Goal: Information Seeking & Learning: Learn about a topic

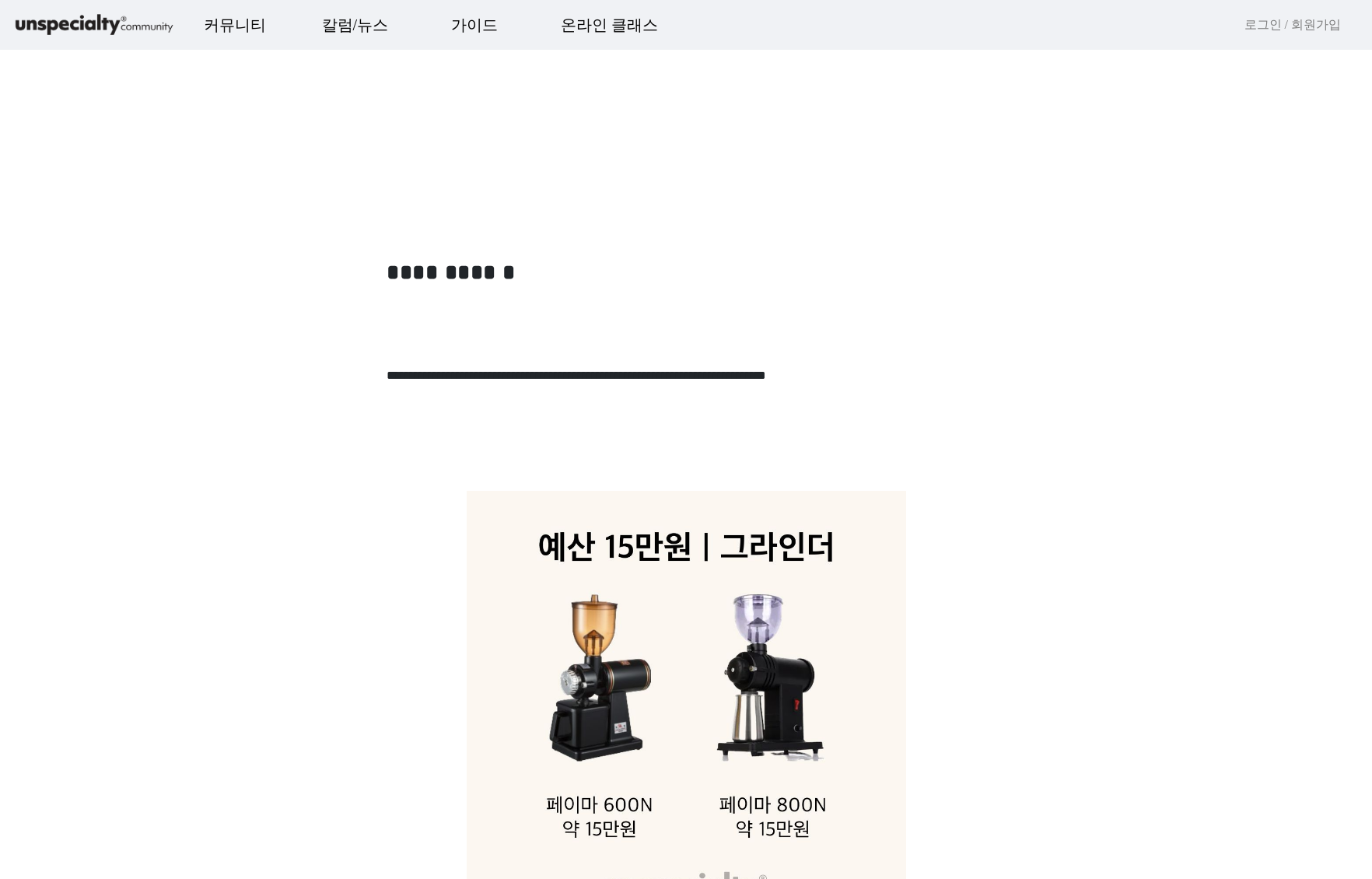
scroll to position [388, 0]
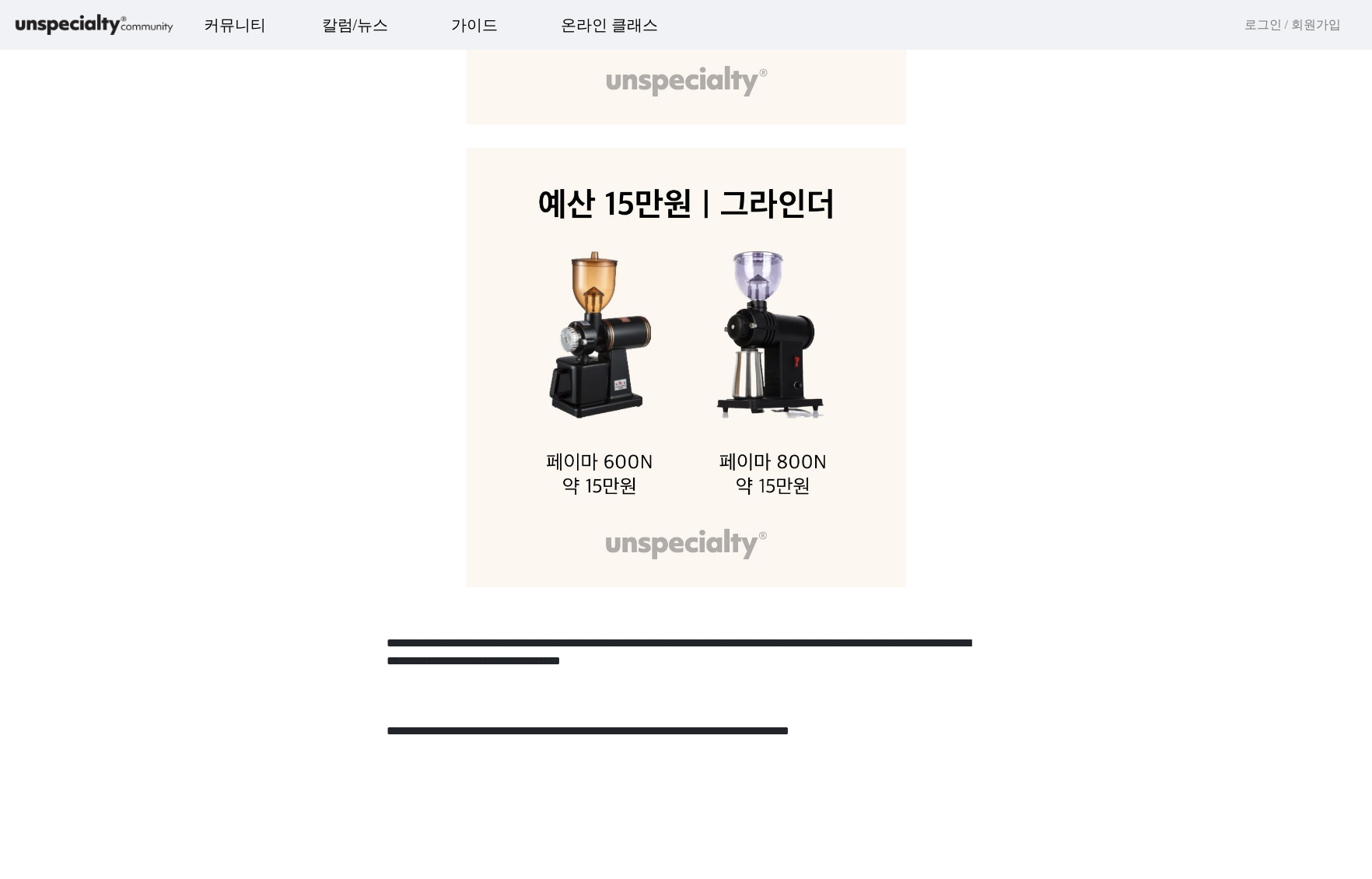
scroll to position [1555, 0]
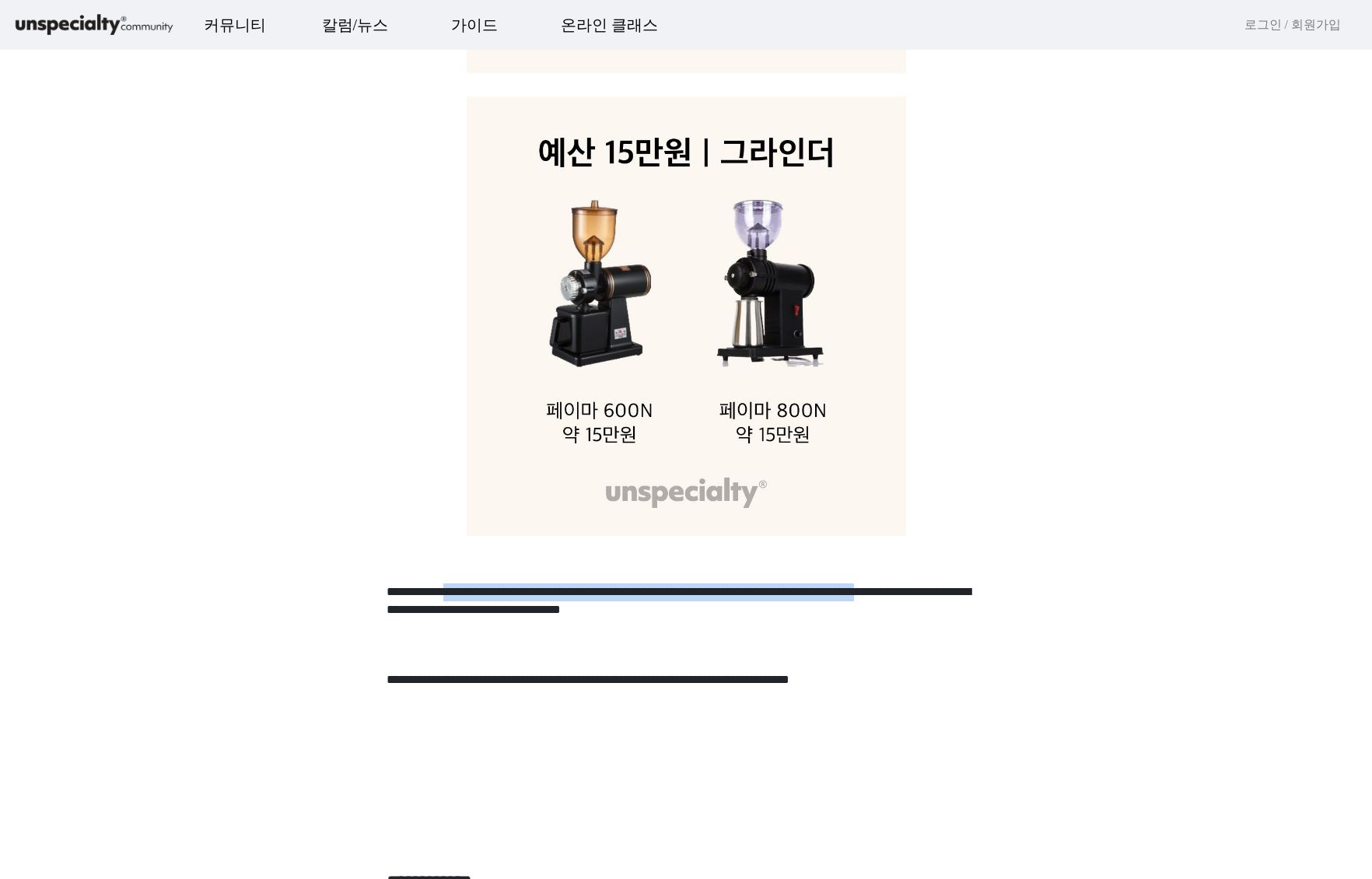
drag, startPoint x: 494, startPoint y: 595, endPoint x: 681, endPoint y: 607, distance: 187.4
click at [681, 607] on p "**********" at bounding box center [686, 610] width 599 height 53
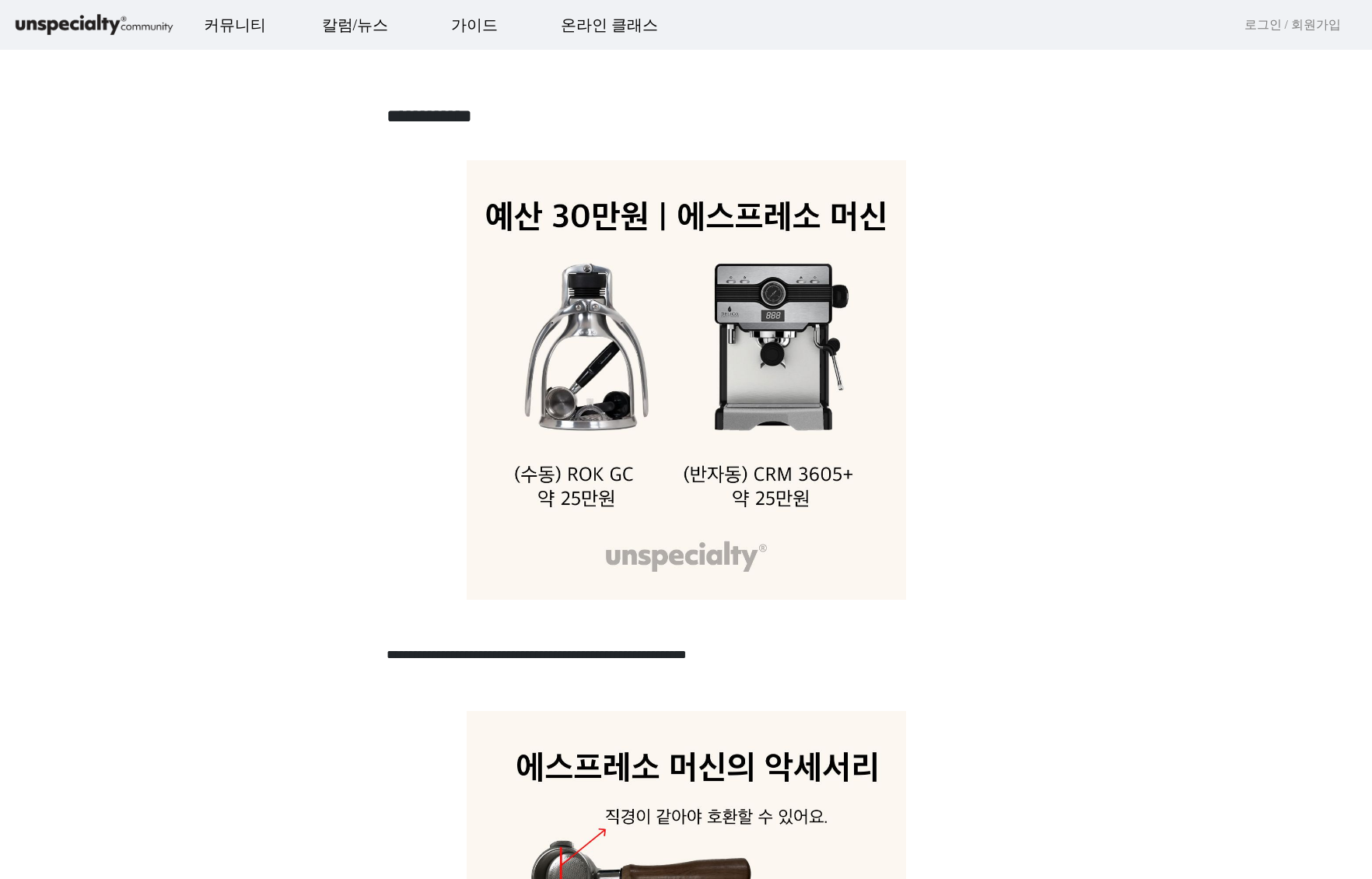
scroll to position [2333, 0]
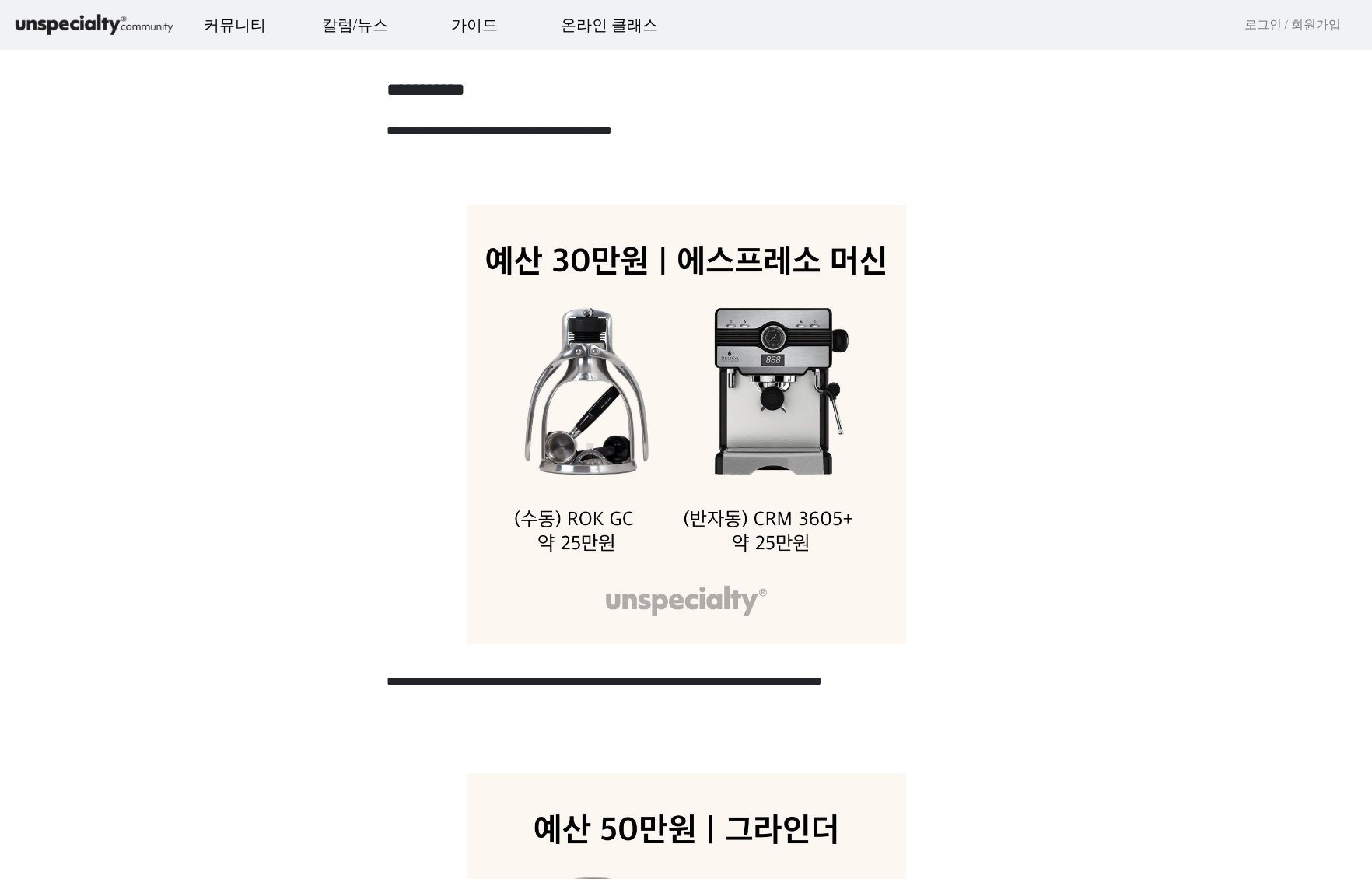
scroll to position [4510, 0]
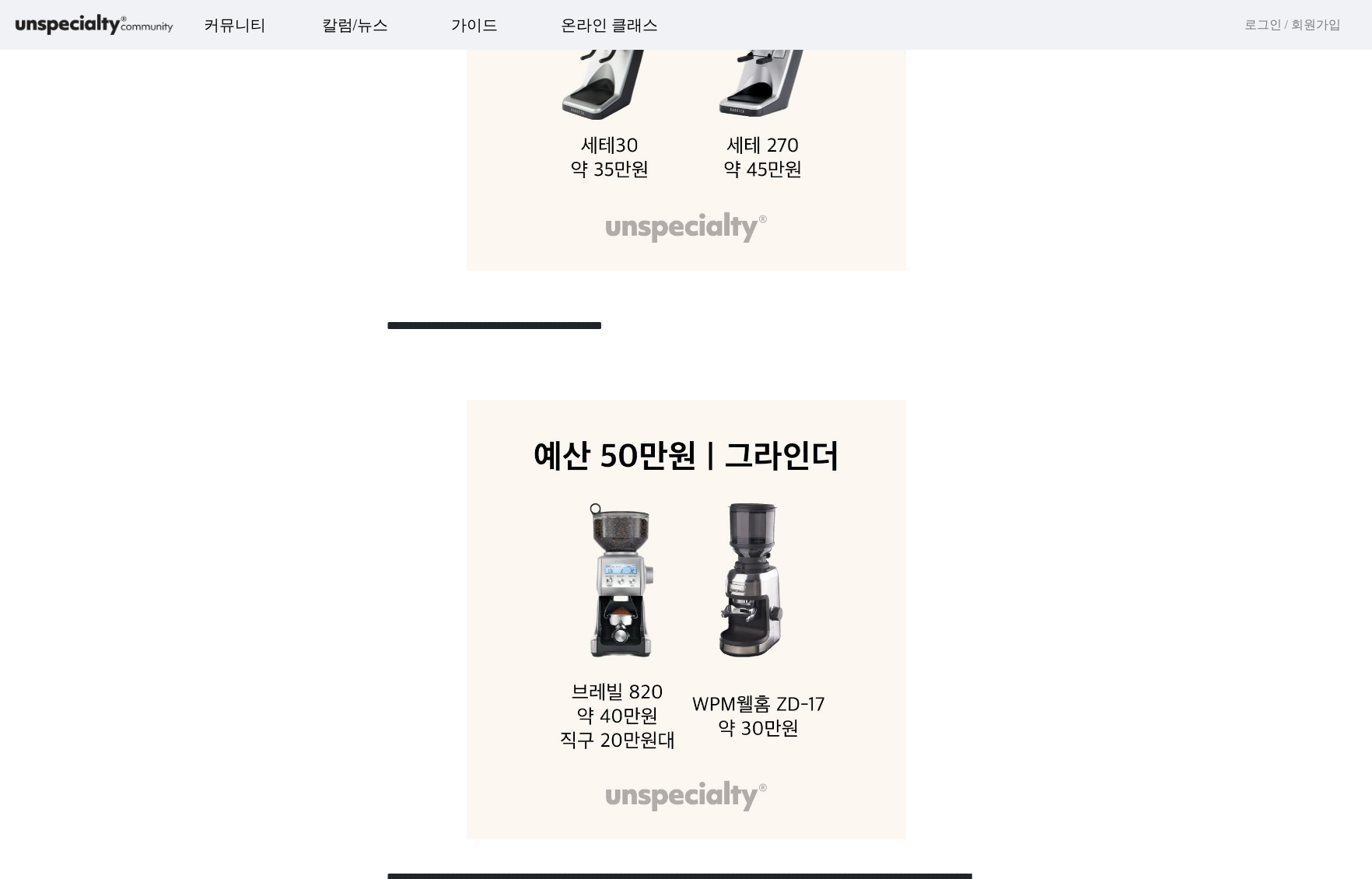
scroll to position [5444, 0]
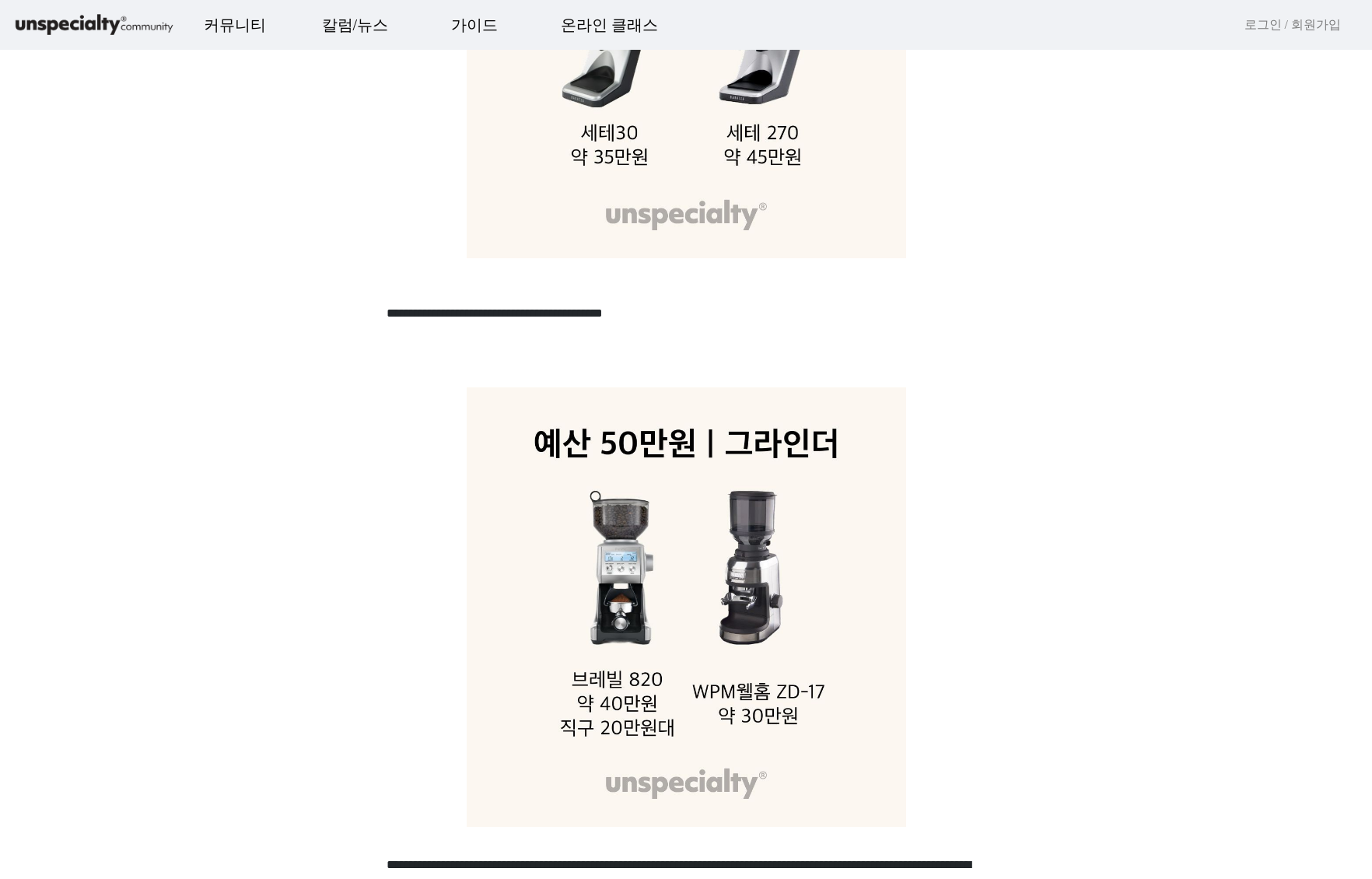
click at [394, 395] on img at bounding box center [686, 607] width 599 height 440
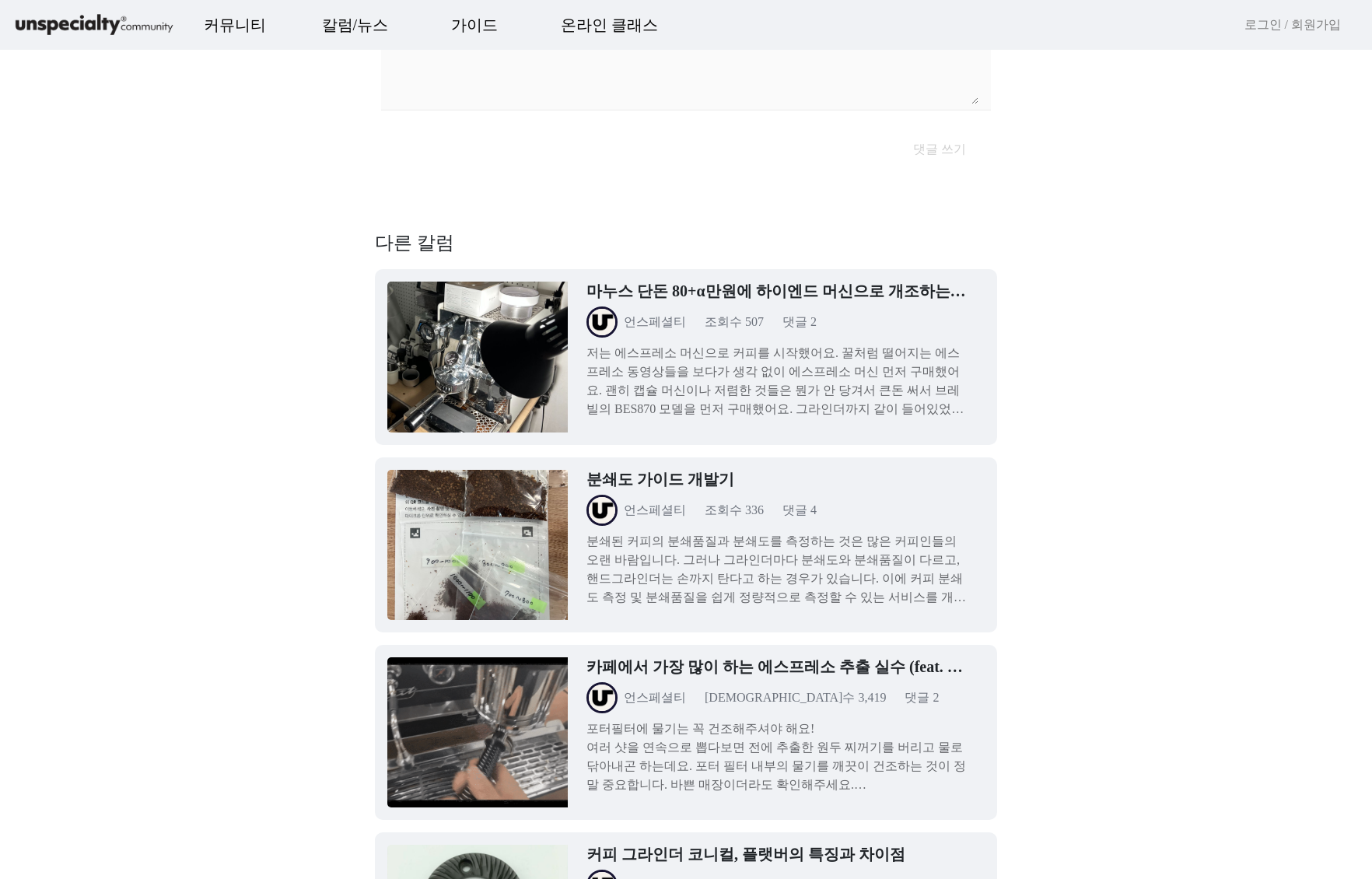
scroll to position [13609, 0]
